Goal: Information Seeking & Learning: Check status

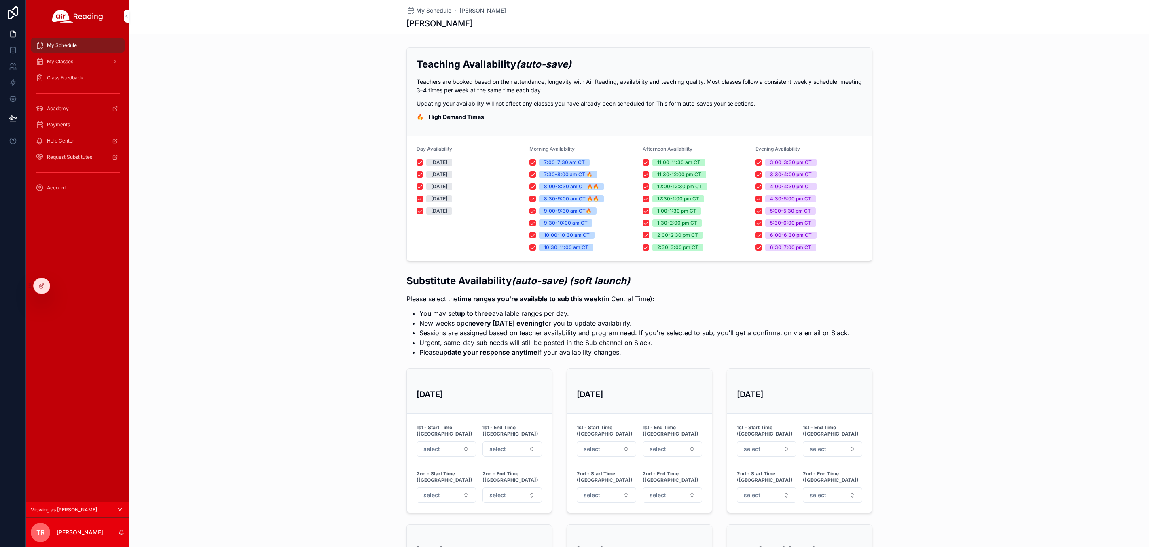
scroll to position [443, 0]
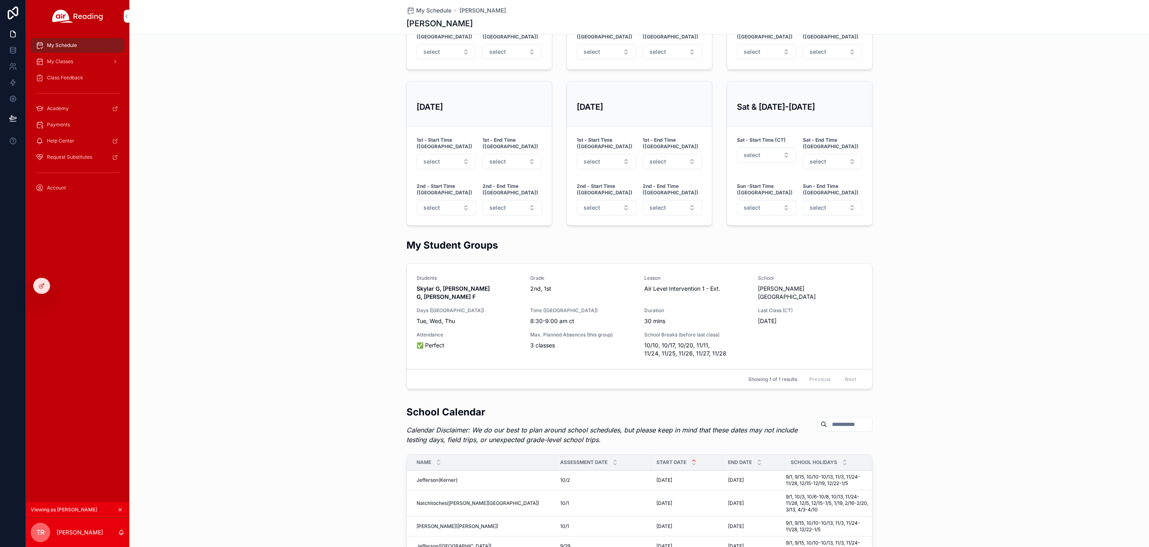
click at [0, 0] on icon at bounding box center [0, 0] width 0 height 0
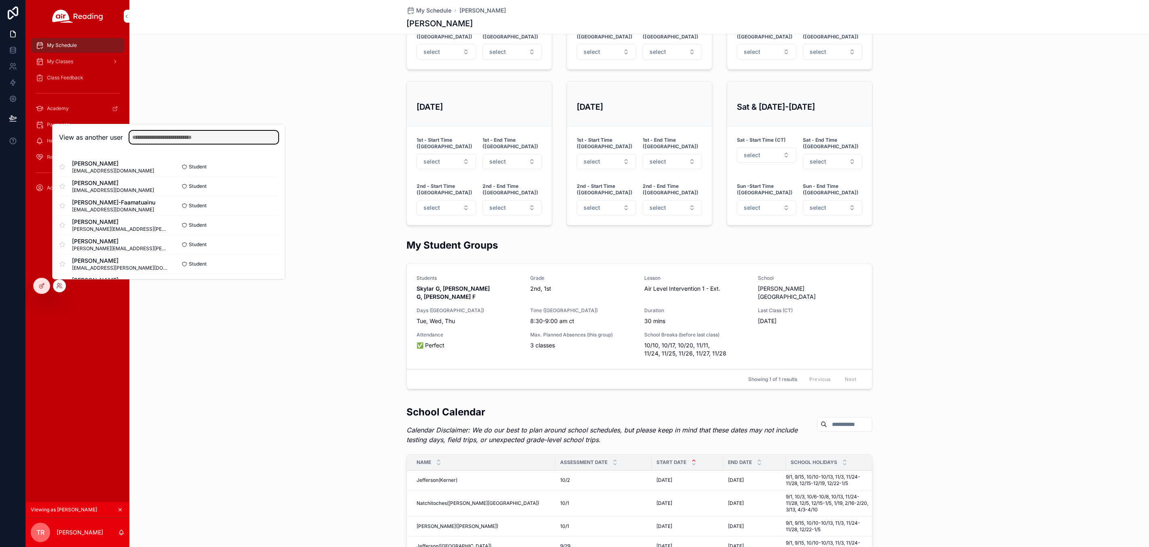
click at [152, 135] on input "text" at bounding box center [203, 137] width 149 height 13
type input "*****"
click at [0, 0] on button "Select" at bounding box center [0, 0] width 0 height 0
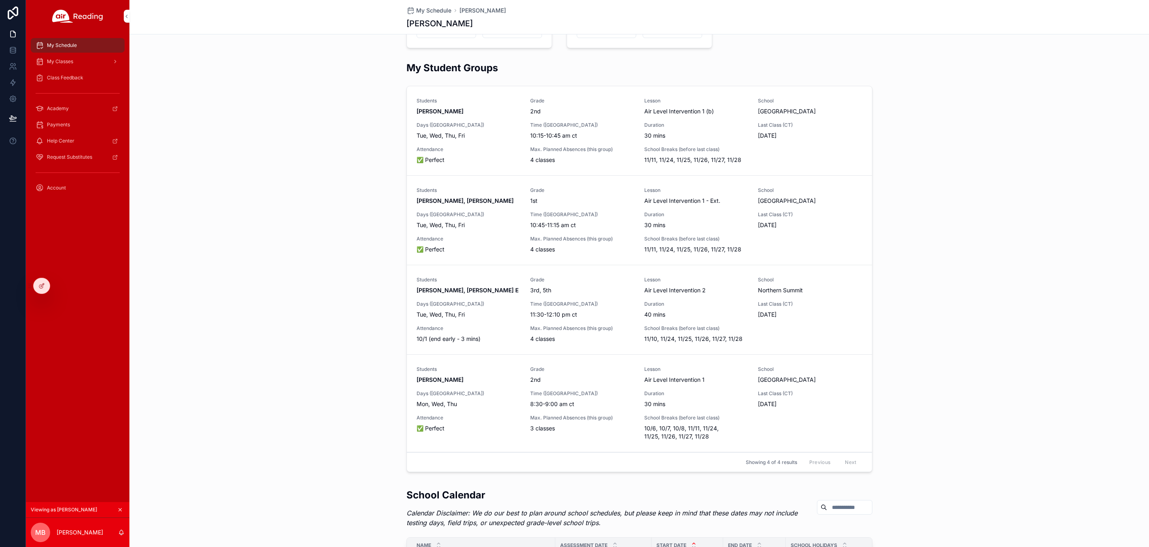
scroll to position [597, 0]
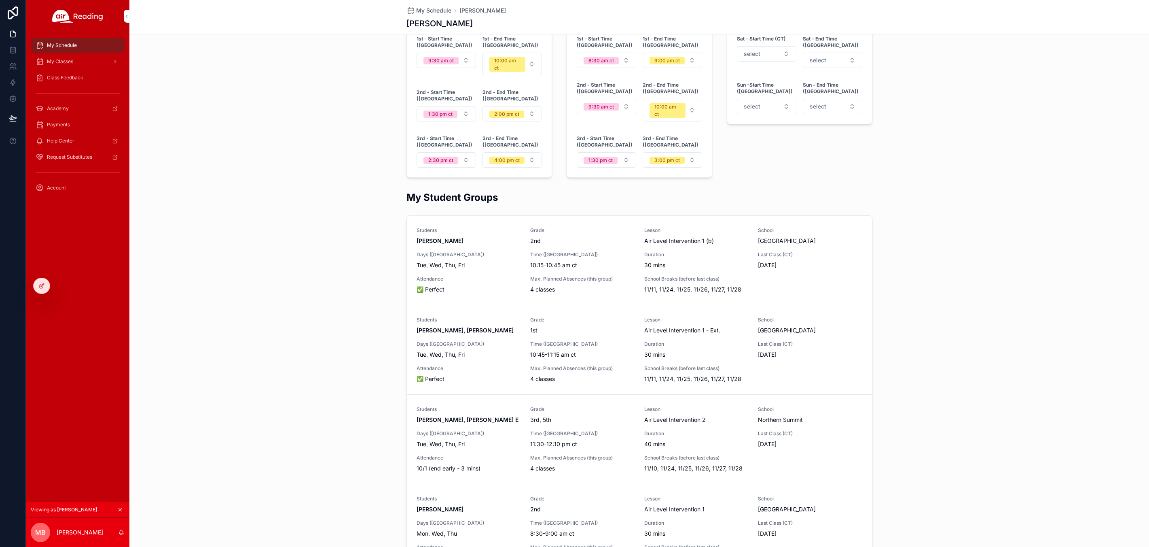
click at [59, 77] on span "Class Feedback" at bounding box center [65, 77] width 36 height 6
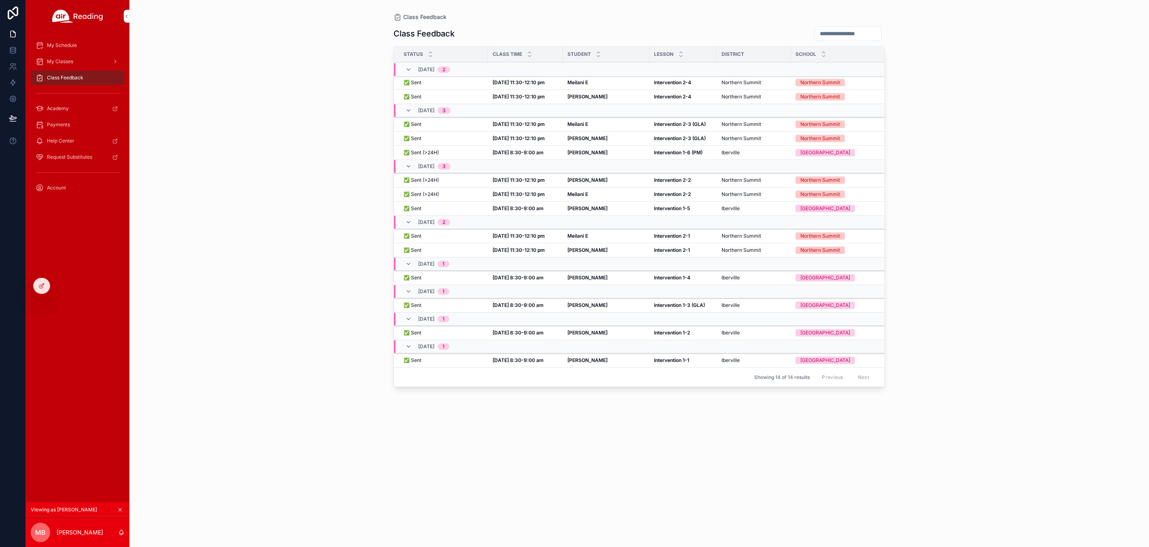
click at [576, 152] on strong "[PERSON_NAME]" at bounding box center [588, 152] width 40 height 6
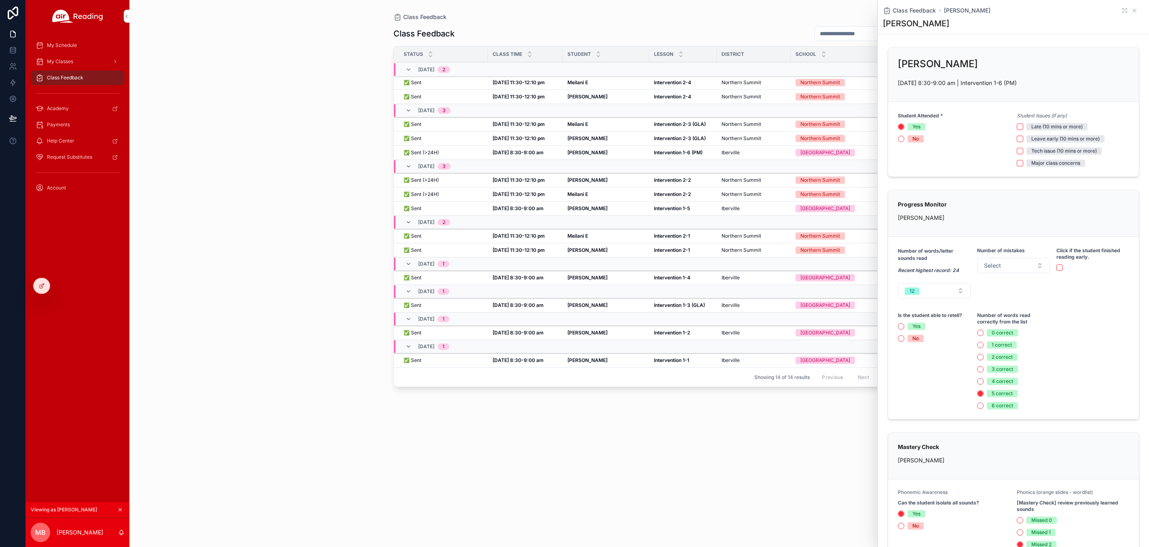
click at [677, 12] on div "Class Feedback Class Feedback Status Class Time Student [GEOGRAPHIC_DATA] Grade…" at bounding box center [639, 268] width 517 height 537
drag, startPoint x: 606, startPoint y: 20, endPoint x: 605, endPoint y: 11, distance: 9.3
click at [606, 19] on div "Class Feedback" at bounding box center [640, 17] width 492 height 8
click at [797, 13] on div "Class Feedback" at bounding box center [640, 17] width 492 height 8
click at [1131, 11] on icon "scrollable content" at bounding box center [1134, 10] width 6 height 6
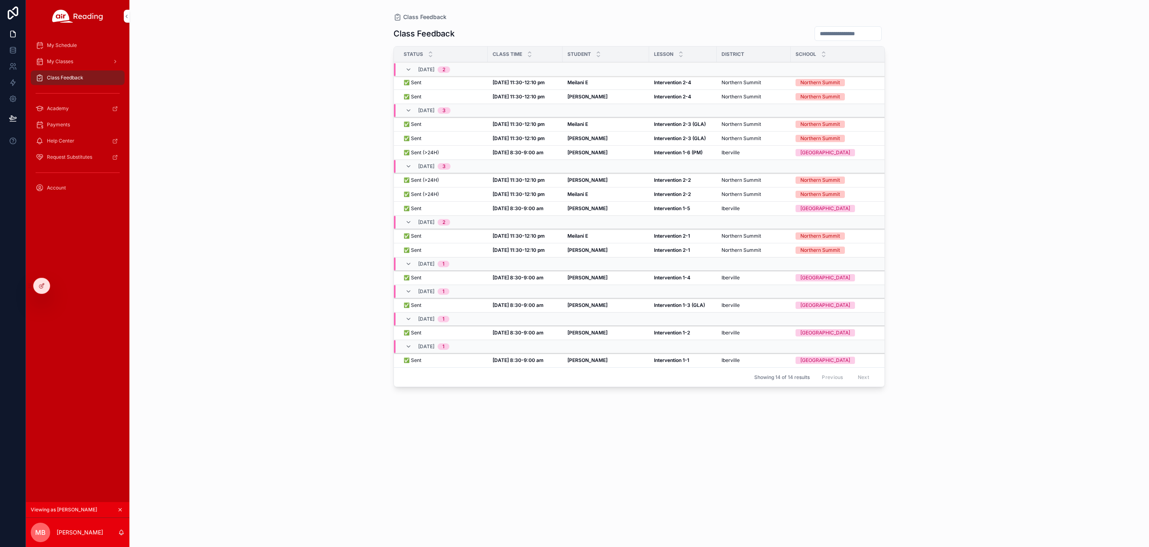
click at [595, 209] on div "[PERSON_NAME]" at bounding box center [606, 208] width 77 height 6
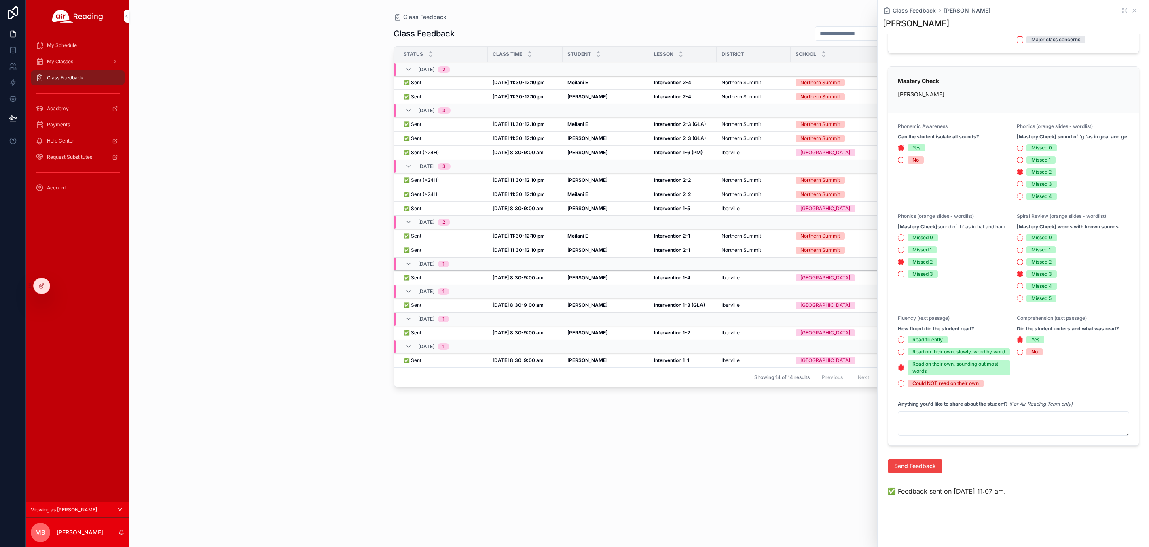
scroll to position [125, 0]
click at [574, 276] on strong "[PERSON_NAME]" at bounding box center [588, 277] width 40 height 6
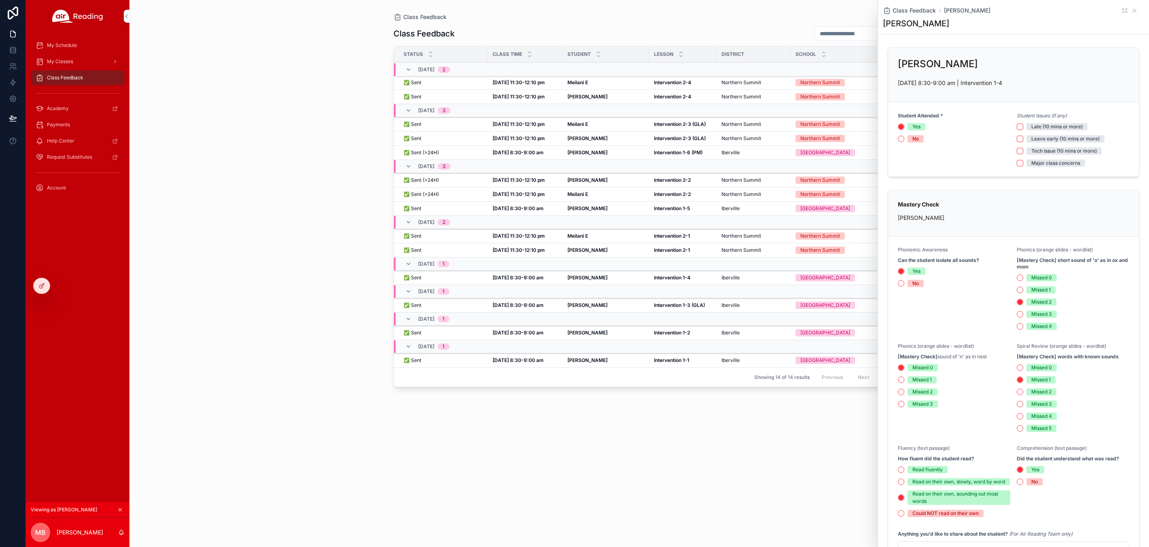
click at [790, 18] on div "Class Feedback" at bounding box center [640, 17] width 492 height 8
click at [778, 13] on div "Class Feedback" at bounding box center [640, 17] width 492 height 8
click at [1131, 11] on icon "scrollable content" at bounding box center [1134, 10] width 6 height 6
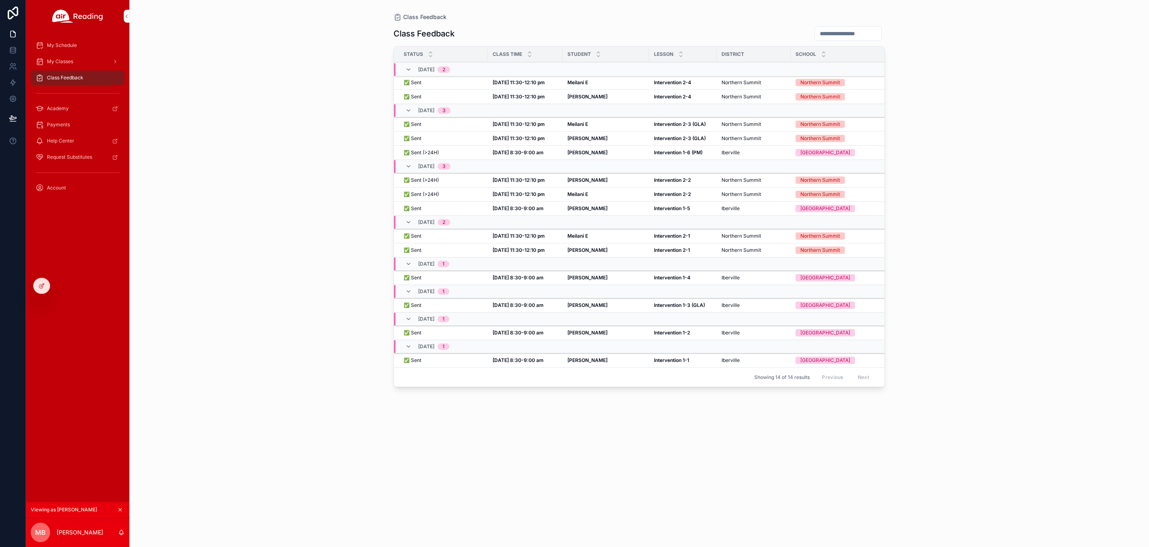
click at [580, 151] on strong "[PERSON_NAME]" at bounding box center [588, 152] width 40 height 6
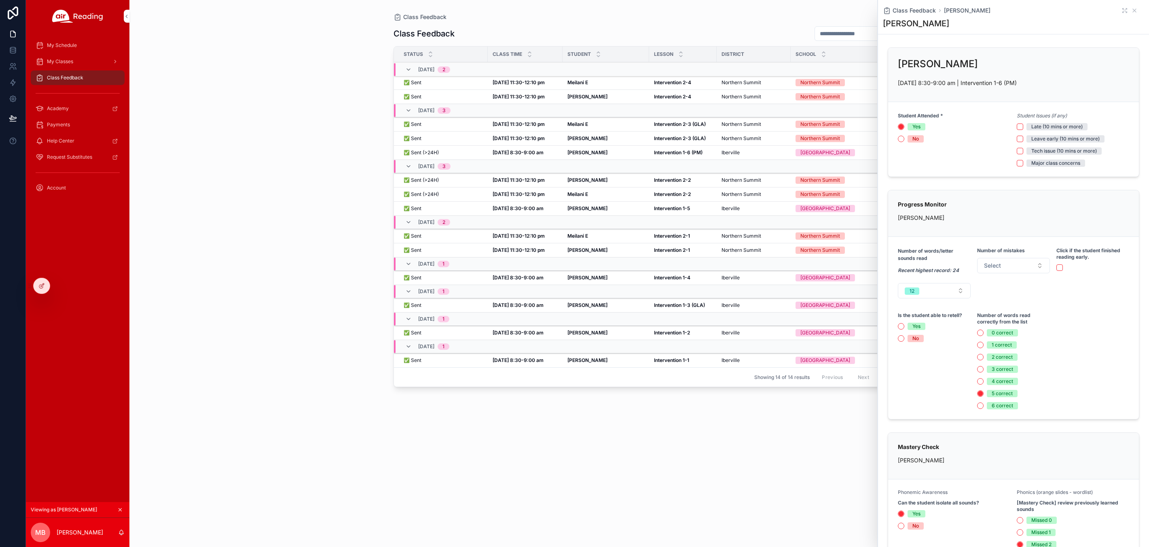
click at [749, 18] on div "Class Feedback" at bounding box center [640, 17] width 492 height 8
click at [572, 210] on strong "[PERSON_NAME]" at bounding box center [588, 208] width 40 height 6
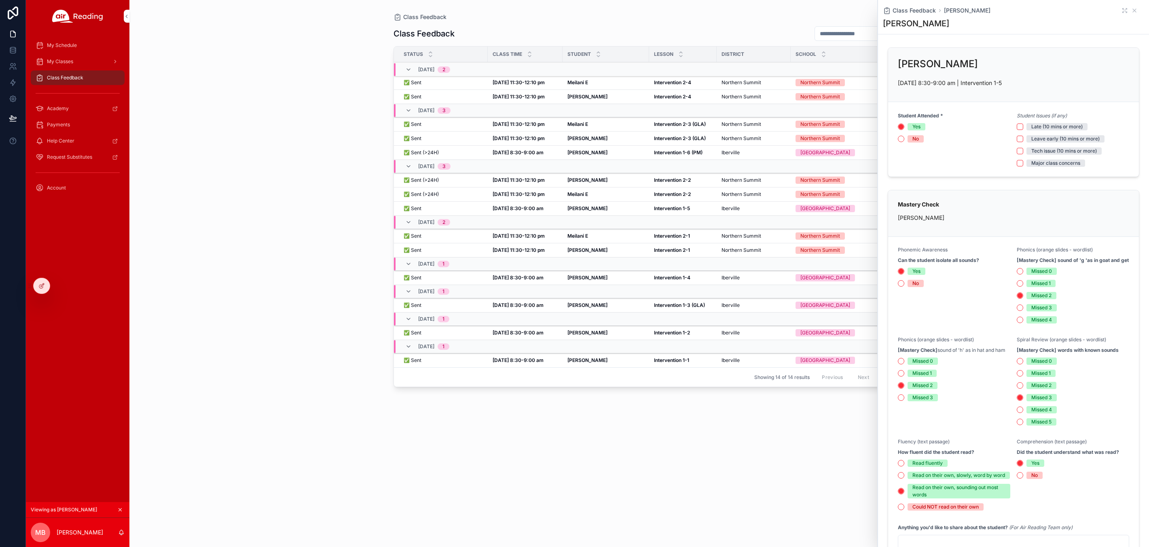
click at [575, 207] on strong "[PERSON_NAME]" at bounding box center [588, 208] width 40 height 6
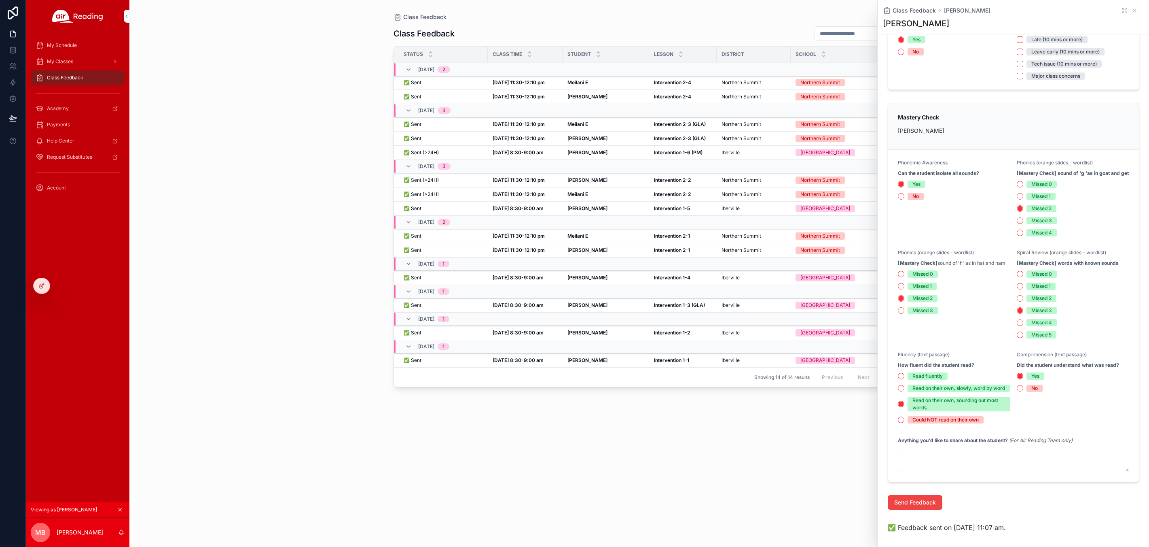
scroll to position [141, 0]
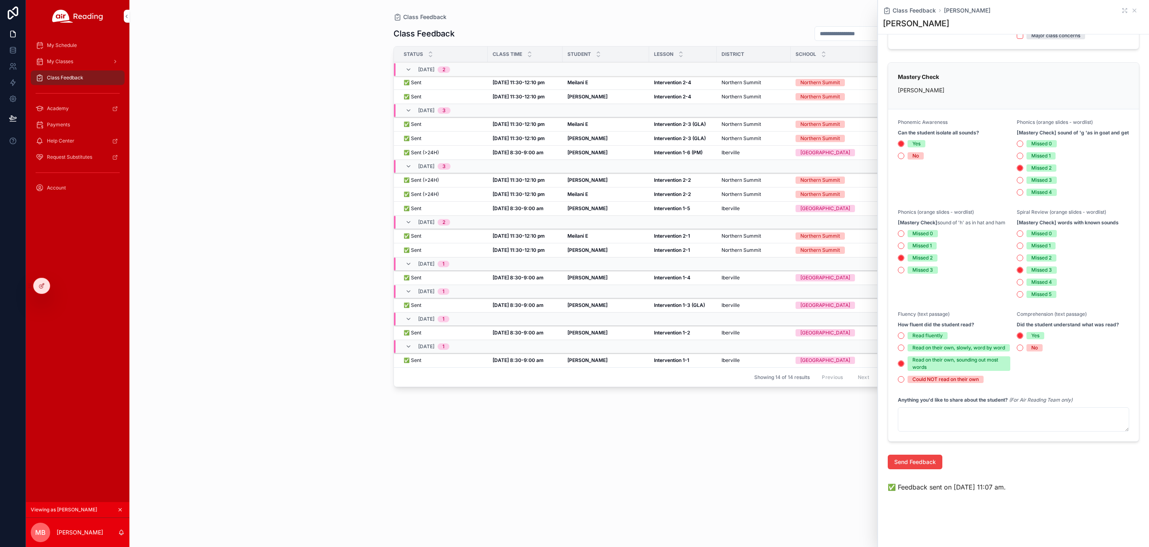
click at [575, 206] on strong "[PERSON_NAME]" at bounding box center [588, 208] width 40 height 6
click at [1133, 11] on icon "scrollable content" at bounding box center [1134, 10] width 3 height 3
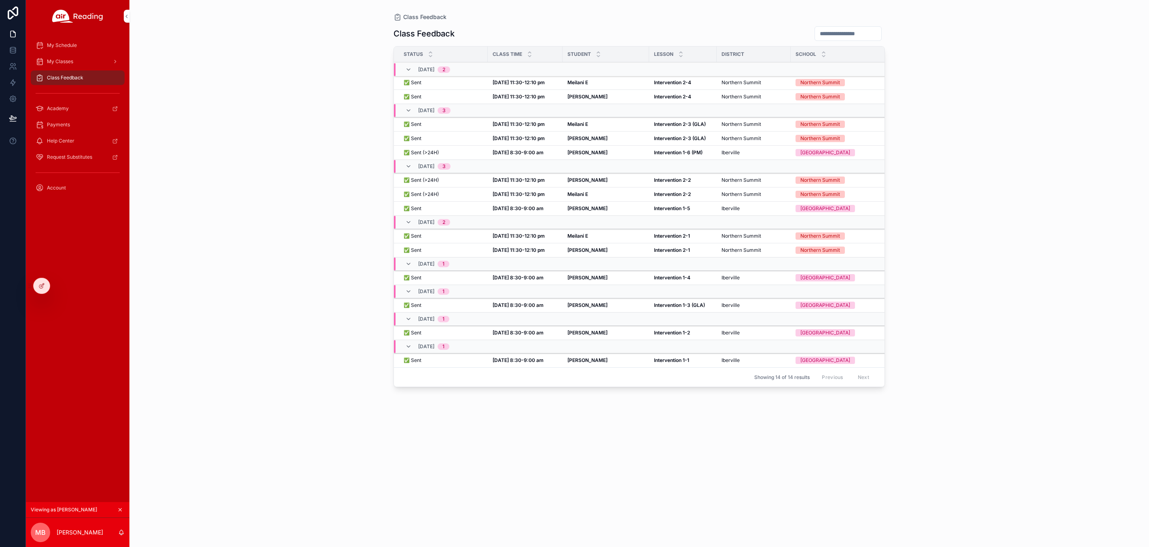
click at [522, 206] on strong "[DATE] 8:30-9:00 am" at bounding box center [518, 208] width 51 height 6
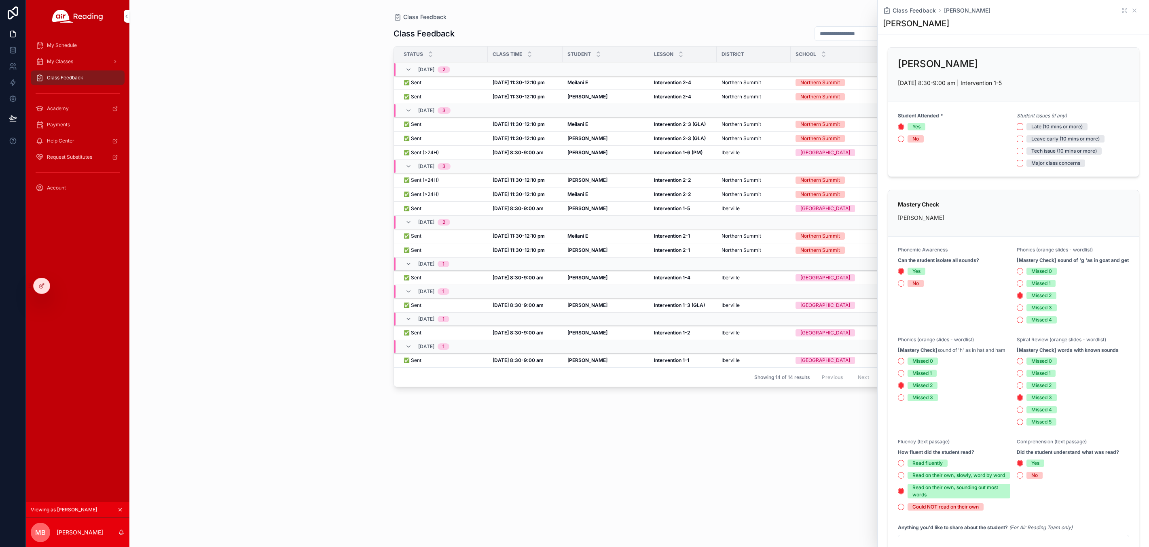
click at [61, 42] on span "My Schedule" at bounding box center [62, 45] width 30 height 6
